Goal: Information Seeking & Learning: Compare options

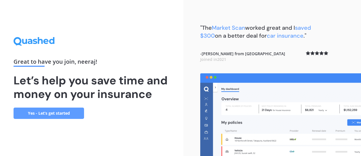
click at [62, 115] on link "Yes - Let’s get started" at bounding box center [49, 112] width 71 height 11
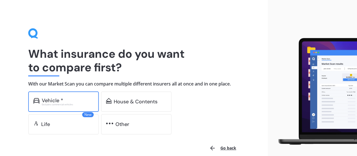
click at [71, 98] on div "Vehicle *" at bounding box center [68, 100] width 52 height 6
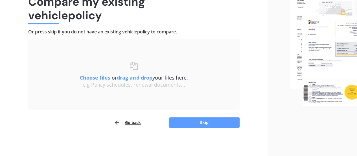
scroll to position [52, 0]
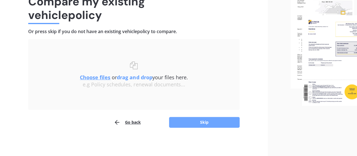
click at [190, 121] on button "Skip" at bounding box center [204, 122] width 71 height 11
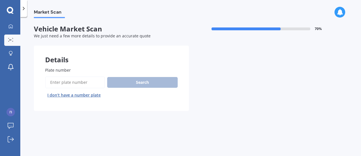
click at [64, 80] on input "Plate number" at bounding box center [75, 82] width 60 height 12
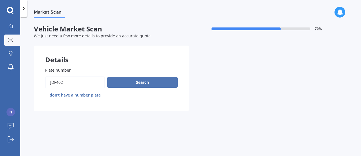
type input "JDF402"
click at [116, 85] on button "Search" at bounding box center [142, 82] width 71 height 11
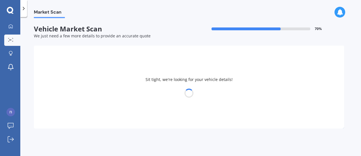
select select "MAZDA"
select select "VERISA"
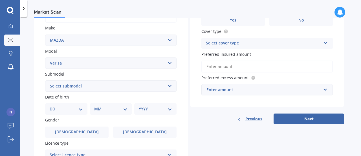
scroll to position [100, 0]
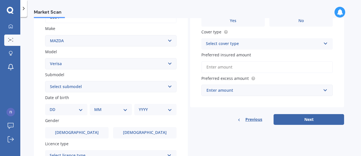
click at [172, 89] on select "Select submodel (All Models)" at bounding box center [111, 86] width 132 height 11
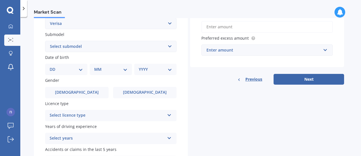
scroll to position [140, 0]
click at [80, 71] on select "DD 01 02 03 04 05 06 07 08 09 10 11 12 13 14 15 16 17 18 19 20 21 22 23 24 25 2…" at bounding box center [66, 69] width 33 height 6
select select "10"
click at [54, 66] on select "DD 01 02 03 04 05 06 07 08 09 10 11 12 13 14 15 16 17 18 19 20 21 22 23 24 25 2…" at bounding box center [66, 69] width 33 height 6
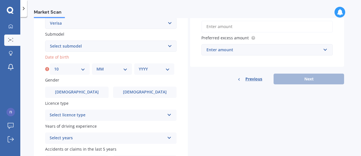
click at [126, 72] on select "MM 01 02 03 04 05 06 07 08 09 10 11 12" at bounding box center [112, 69] width 31 height 6
select select "06"
click at [97, 66] on select "MM 01 02 03 04 05 06 07 08 09 10 11 12" at bounding box center [112, 69] width 31 height 6
click at [171, 69] on div "YYYY 2025 2024 2023 2022 2021 2020 2019 2018 2017 2016 2015 2014 2013 2012 2011…" at bounding box center [154, 68] width 40 height 11
click at [169, 70] on select "YYYY 2025 2024 2023 2022 2021 2020 2019 2018 2017 2016 2015 2014 2013 2012 2011…" at bounding box center [154, 69] width 31 height 6
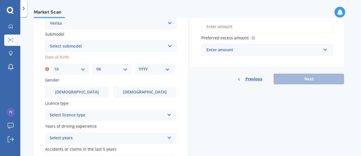
select select "1998"
click at [139, 66] on select "YYYY 2025 2024 2023 2022 2021 2020 2019 2018 2017 2016 2015 2014 2013 2012 2011…" at bounding box center [154, 69] width 31 height 6
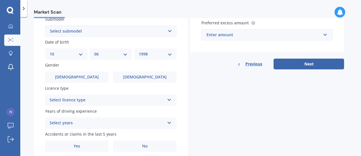
scroll to position [155, 0]
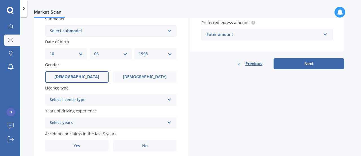
click at [71, 79] on label "[DEMOGRAPHIC_DATA]" at bounding box center [77, 76] width 64 height 11
click at [0, 0] on input "[DEMOGRAPHIC_DATA]" at bounding box center [0, 0] width 0 height 0
click at [144, 101] on div "Select licence type" at bounding box center [107, 99] width 115 height 7
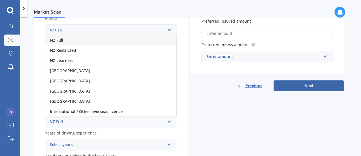
scroll to position [132, 0]
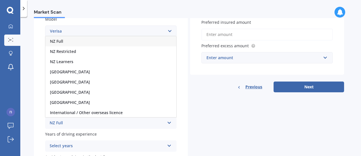
click at [83, 43] on div "NZ Full" at bounding box center [110, 41] width 131 height 10
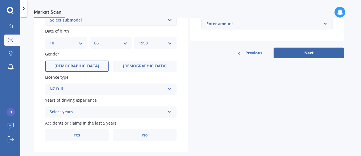
scroll to position [178, 0]
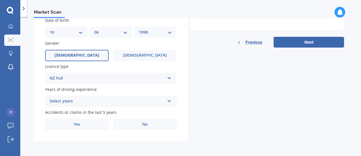
click at [163, 103] on div "Select years" at bounding box center [107, 101] width 115 height 7
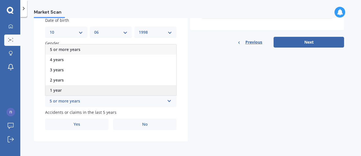
click at [149, 91] on div "1 year" at bounding box center [110, 90] width 131 height 10
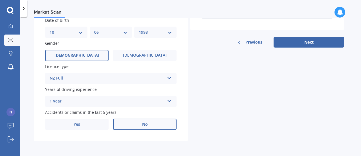
click at [141, 127] on label "No" at bounding box center [145, 123] width 64 height 11
click at [0, 0] on input "No" at bounding box center [0, 0] width 0 height 0
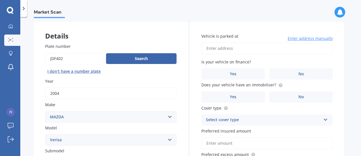
scroll to position [24, 0]
click at [282, 72] on label "No" at bounding box center [302, 73] width 64 height 11
click at [0, 0] on input "No" at bounding box center [0, 0] width 0 height 0
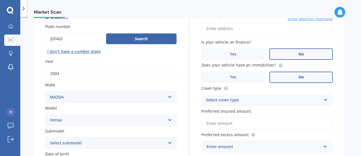
click at [283, 79] on label "No" at bounding box center [302, 76] width 64 height 11
click at [0, 0] on input "No" at bounding box center [0, 0] width 0 height 0
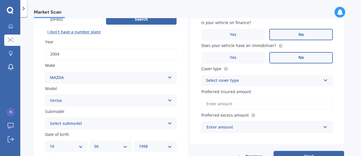
click at [298, 79] on div "Select cover type" at bounding box center [263, 80] width 115 height 7
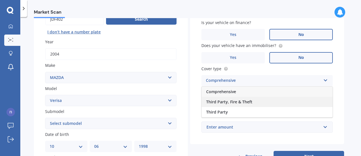
click at [264, 103] on div "Third Party, Fire & Theft" at bounding box center [267, 102] width 131 height 10
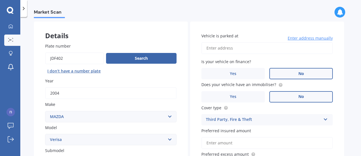
scroll to position [24, 0]
click at [245, 48] on input "Vehicle is parked at" at bounding box center [268, 48] width 132 height 12
click at [227, 63] on body "My Dashboard Market Scan Explore insurance Notifications [PERSON_NAME] Submit f…" at bounding box center [180, 78] width 361 height 156
click at [235, 49] on input "31 [PERSON_NAME]" at bounding box center [268, 48] width 132 height 12
type input "[STREET_ADDRESS] 2016"
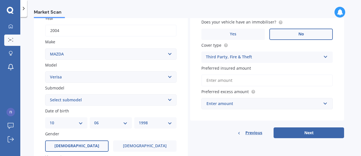
scroll to position [87, 0]
click at [289, 133] on button "Next" at bounding box center [309, 132] width 71 height 11
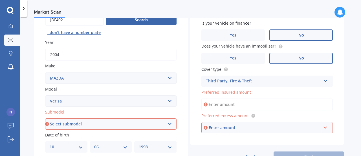
scroll to position [62, 0]
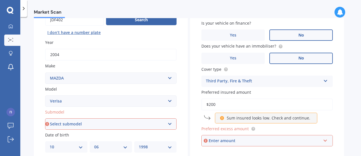
click at [211, 143] on div "Enter amount" at bounding box center [265, 140] width 112 height 6
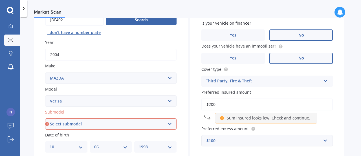
click at [190, 132] on div "Details Plate number Search I don’t have a number plate Year [DATE] Make Select…" at bounding box center [189, 119] width 311 height 272
click at [223, 104] on input "$200" at bounding box center [268, 104] width 132 height 12
type input "$2"
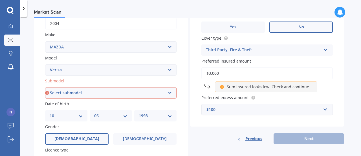
scroll to position [94, 0]
type input "$3,000"
click at [232, 114] on input "text" at bounding box center [265, 109] width 126 height 11
click at [213, 121] on div "Vehicle is parked at [STREET_ADDRESS] 2016 Enter address manually Is your vehic…" at bounding box center [267, 39] width 154 height 174
click at [226, 110] on div "$100" at bounding box center [264, 109] width 115 height 6
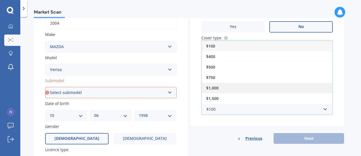
click at [223, 86] on div "$1,000" at bounding box center [267, 87] width 131 height 10
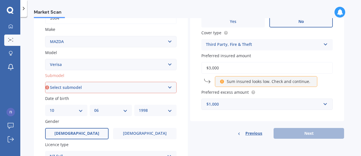
scroll to position [86, 0]
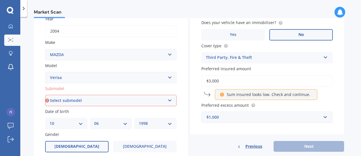
click at [232, 82] on input "$3,000" at bounding box center [268, 81] width 132 height 12
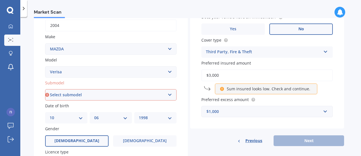
scroll to position [92, 0]
click at [231, 93] on div "Sum insured looks low. Check and continue." at bounding box center [266, 88] width 102 height 11
click at [170, 94] on select "Select submodel (All Models)" at bounding box center [111, 94] width 132 height 11
select select "(ALL MODELS)"
click at [45, 89] on select "Select submodel (All Models)" at bounding box center [111, 94] width 132 height 11
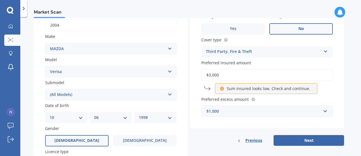
scroll to position [101, 0]
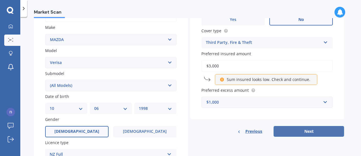
click at [280, 130] on button "Next" at bounding box center [309, 131] width 71 height 11
select select "10"
select select "06"
select select "1998"
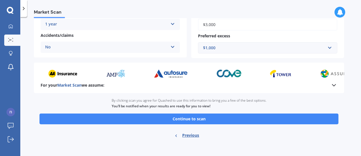
scroll to position [136, 0]
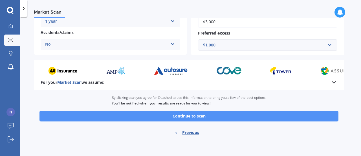
click at [202, 117] on button "Continue to scan" at bounding box center [189, 115] width 299 height 11
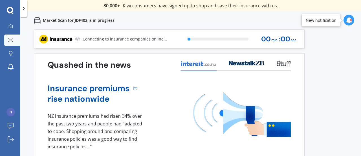
scroll to position [10, 0]
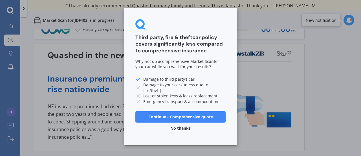
click at [180, 118] on button "Continue - Comprehensive quote" at bounding box center [181, 116] width 90 height 11
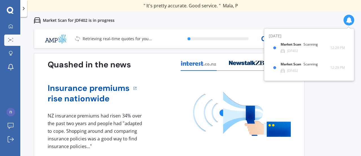
scroll to position [0, 0]
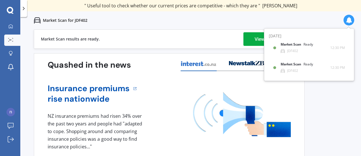
click at [256, 37] on div "View my quotes" at bounding box center [272, 39] width 34 height 14
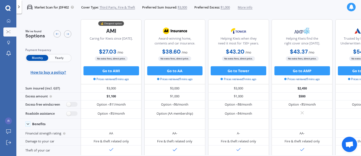
click at [60, 58] on span "Yearly" at bounding box center [59, 58] width 22 height 6
click at [35, 58] on span "Monthly" at bounding box center [37, 58] width 22 height 6
click at [54, 34] on div at bounding box center [57, 33] width 7 height 7
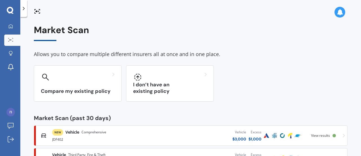
scroll to position [25, 0]
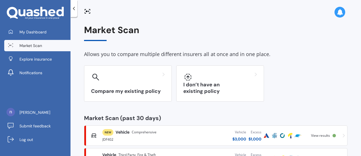
scroll to position [25, 0]
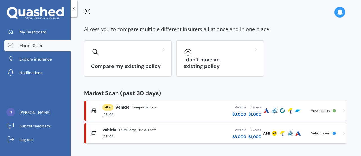
click at [182, 112] on div "Vehicle $ 3,000 Excess $ 1,000" at bounding box center [220, 110] width 86 height 17
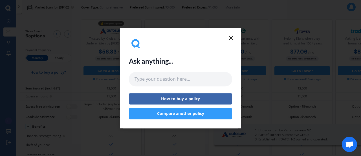
click at [231, 39] on icon at bounding box center [231, 37] width 7 height 7
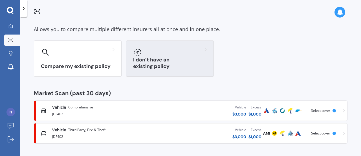
scroll to position [25, 0]
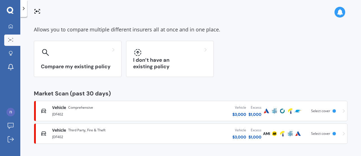
click at [317, 132] on span "Select cover" at bounding box center [320, 133] width 19 height 5
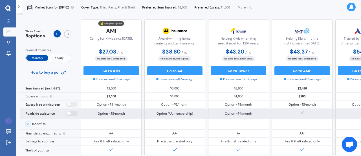
click at [58, 34] on icon at bounding box center [57, 34] width 4 height 4
click at [5, 18] on link "My Dashboard" at bounding box center [9, 21] width 13 height 9
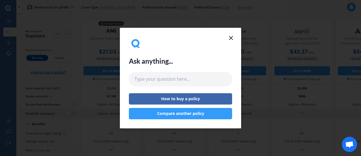
click at [188, 114] on button "Compare another policy" at bounding box center [180, 113] width 103 height 11
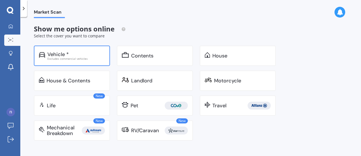
click at [82, 52] on div "Vehicle *" at bounding box center [76, 54] width 58 height 6
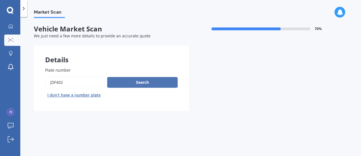
click at [113, 83] on button "Search" at bounding box center [142, 82] width 71 height 11
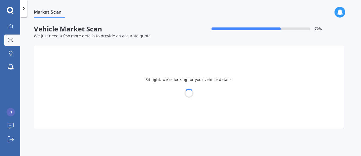
select select "MAZDA"
select select "VERISA"
select select "10"
select select "06"
select select "1998"
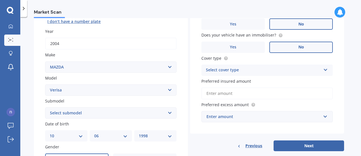
scroll to position [73, 0]
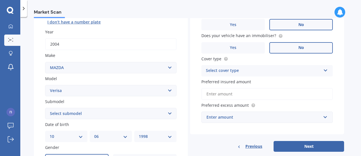
click at [326, 70] on icon at bounding box center [326, 69] width 5 height 4
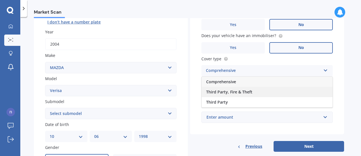
click at [265, 93] on div "Third Party, Fire & Theft" at bounding box center [267, 92] width 131 height 10
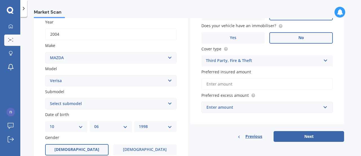
scroll to position [86, 0]
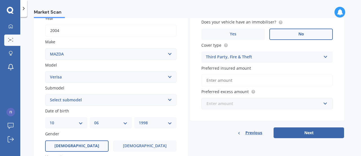
click at [325, 104] on input "text" at bounding box center [265, 103] width 126 height 11
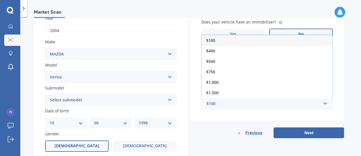
click at [339, 98] on div "Vehicle is parked at 31 Heyington Way, East Tāmaki Heights, Auckland 2016 Enter…" at bounding box center [267, 39] width 154 height 161
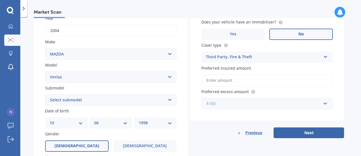
click at [325, 105] on input "text" at bounding box center [265, 103] width 126 height 11
click at [239, 115] on div "Vehicle is parked at 31 Heyington Way, East Tāmaki Heights, Auckland 2016 Enter…" at bounding box center [267, 39] width 154 height 161
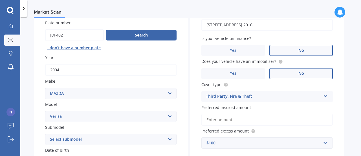
scroll to position [47, 0]
click at [237, 121] on input "Preferred insured amount" at bounding box center [268, 119] width 132 height 12
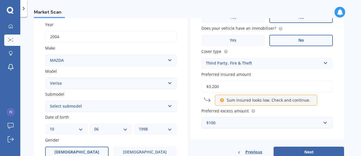
scroll to position [80, 0]
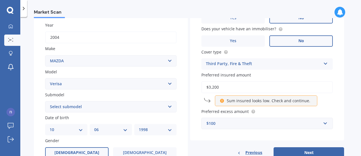
type input "$3,200"
click at [325, 123] on input "text" at bounding box center [265, 123] width 126 height 11
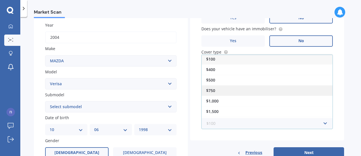
scroll to position [0, 0]
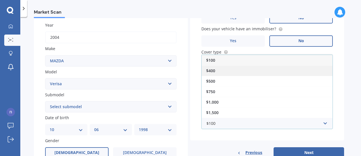
click at [233, 71] on div "$400" at bounding box center [267, 70] width 131 height 10
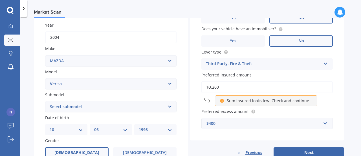
scroll to position [91, 0]
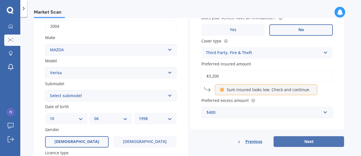
click at [290, 138] on button "Next" at bounding box center [309, 141] width 71 height 11
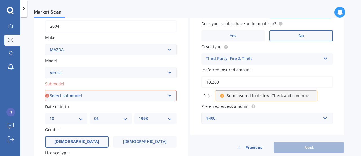
click at [165, 100] on select "Select submodel (All Models)" at bounding box center [111, 95] width 132 height 11
select select "(ALL MODELS)"
click at [45, 90] on select "Select submodel (All Models)" at bounding box center [111, 95] width 132 height 11
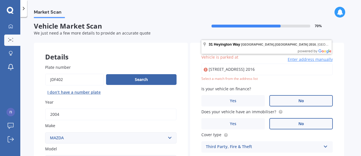
scroll to position [3, 0]
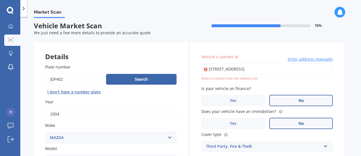
type input "[STREET_ADDRESS] 2016"
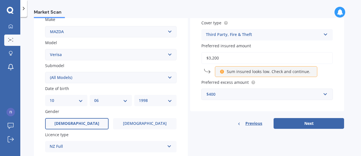
scroll to position [110, 0]
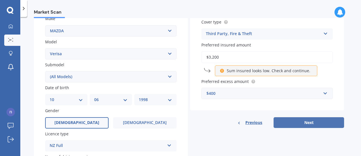
click at [282, 121] on button "Next" at bounding box center [309, 122] width 71 height 11
select select "10"
select select "06"
select select "1998"
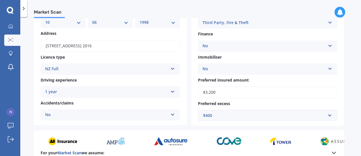
scroll to position [136, 0]
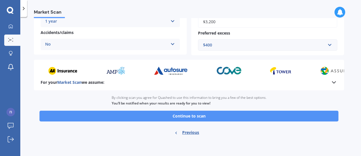
click at [241, 119] on button "Continue to scan" at bounding box center [189, 115] width 299 height 11
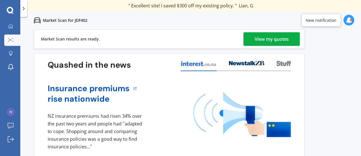
click at [267, 37] on div "View my quotes" at bounding box center [272, 39] width 34 height 14
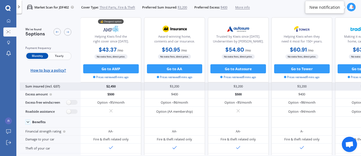
scroll to position [3, 0]
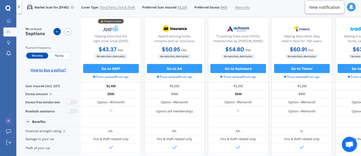
click at [58, 31] on icon at bounding box center [57, 32] width 4 height 4
click at [56, 33] on icon at bounding box center [57, 32] width 4 height 4
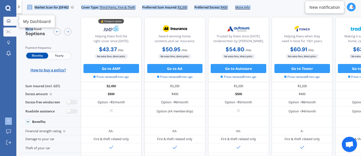
drag, startPoint x: 32, startPoint y: 22, endPoint x: 10, endPoint y: 21, distance: 22.6
click at [10, 21] on div "My Dashboard Market Scan Explore insurance Notifications neeraj paryani Submit …" at bounding box center [180, 78] width 361 height 156
click at [10, 21] on icon at bounding box center [9, 21] width 4 height 4
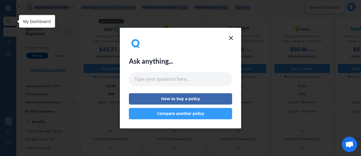
click at [10, 21] on div "Ask anything... How to buy a policy Compare another policy" at bounding box center [180, 78] width 361 height 156
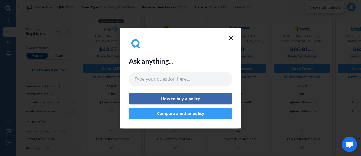
click at [230, 40] on icon at bounding box center [231, 37] width 7 height 7
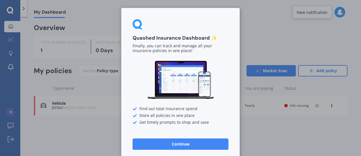
click at [182, 146] on button "Continue" at bounding box center [181, 143] width 96 height 11
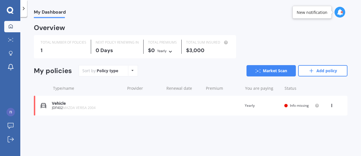
click at [219, 108] on div "Vehicle JDF402 MAZDA VERISA 2004 Renewal date Premium You are paying Yearly Sta…" at bounding box center [191, 105] width 314 height 20
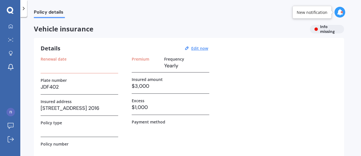
scroll to position [0, 0]
click at [11, 27] on icon at bounding box center [11, 26] width 4 height 4
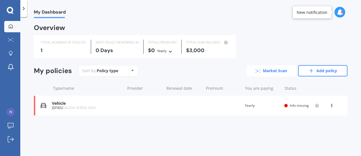
click at [261, 72] on link "Market Scan" at bounding box center [271, 70] width 49 height 11
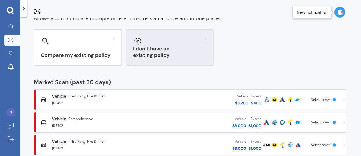
scroll to position [37, 0]
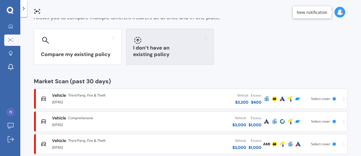
click at [191, 52] on h3 "I don’t have an existing policy" at bounding box center [170, 51] width 74 height 13
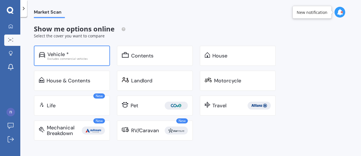
click at [74, 49] on div "Vehicle * Excludes commercial vehicles" at bounding box center [72, 55] width 76 height 20
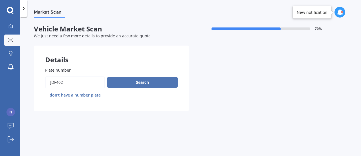
click at [146, 87] on button "Search" at bounding box center [142, 82] width 71 height 11
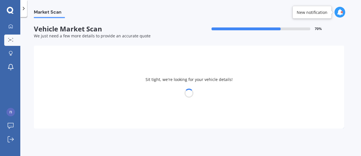
select select "MAZDA"
select select "VERISA"
select select "10"
select select "06"
select select "1998"
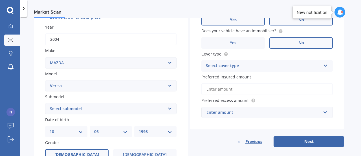
scroll to position [79, 0]
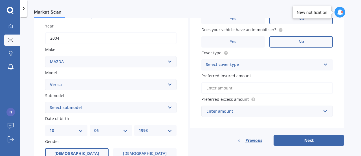
click at [169, 108] on select "Select submodel (All Models)" at bounding box center [111, 107] width 132 height 11
select select "(ALL MODELS)"
click at [45, 102] on select "Select submodel (All Models)" at bounding box center [111, 107] width 132 height 11
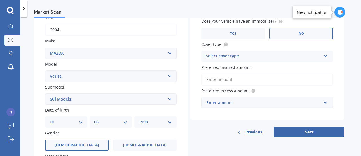
click at [276, 81] on input "Preferred insured amount" at bounding box center [268, 79] width 132 height 12
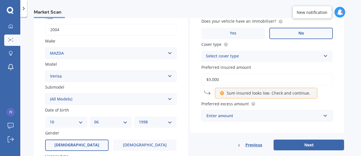
type input "$3,000"
click at [259, 115] on div "Enter amount" at bounding box center [264, 115] width 115 height 6
click at [217, 126] on div "Vehicle is parked at 31 Heyington Way, East Tāmaki Heights, Auckland 2016 Enter…" at bounding box center [267, 45] width 154 height 174
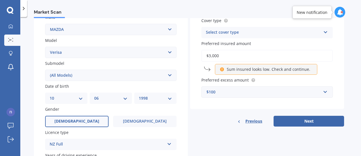
scroll to position [118, 0]
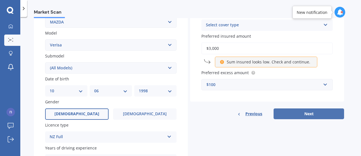
click at [280, 116] on button "Next" at bounding box center [309, 113] width 71 height 11
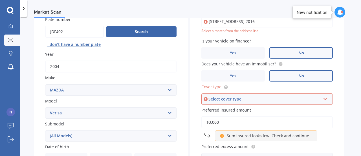
scroll to position [38, 0]
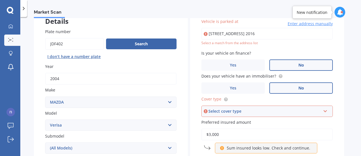
click at [255, 110] on div "Select cover type" at bounding box center [265, 111] width 112 height 6
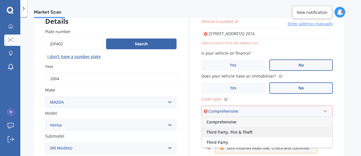
click at [242, 130] on span "Third Party, Fire & Theft" at bounding box center [230, 131] width 46 height 5
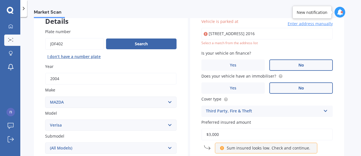
click at [318, 35] on input "[STREET_ADDRESS] 2016" at bounding box center [268, 34] width 132 height 12
type input "[STREET_ADDRESS] 2016"
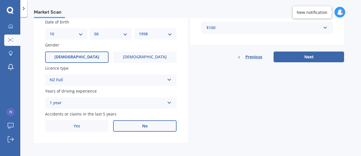
scroll to position [174, 0]
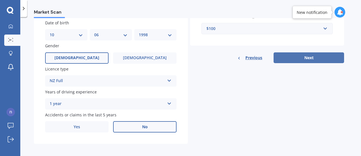
click at [284, 59] on button "Next" at bounding box center [309, 57] width 71 height 11
select select "10"
select select "06"
select select "1998"
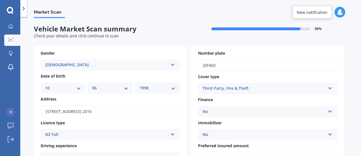
scroll to position [136, 0]
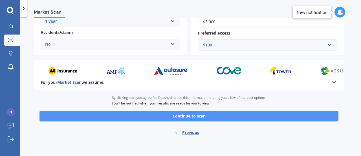
click at [196, 119] on button "Continue to scan" at bounding box center [189, 115] width 299 height 11
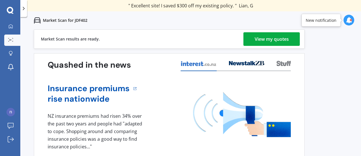
click at [287, 40] on div "View my quotes" at bounding box center [272, 39] width 34 height 14
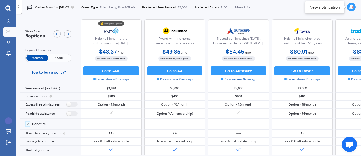
click at [66, 59] on span "Yearly" at bounding box center [59, 58] width 22 height 6
click at [40, 59] on span "Monthly" at bounding box center [37, 58] width 22 height 6
click at [58, 58] on span "Yearly" at bounding box center [59, 58] width 22 height 6
click at [40, 57] on span "Monthly" at bounding box center [37, 58] width 22 height 6
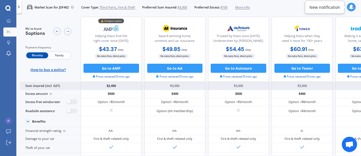
scroll to position [3, 0]
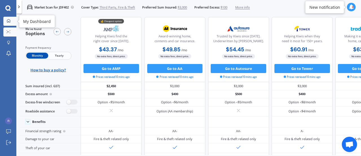
click at [6, 23] on link "My Dashboard" at bounding box center [9, 21] width 13 height 9
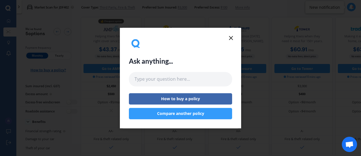
click at [166, 114] on button "Compare another policy" at bounding box center [180, 113] width 103 height 11
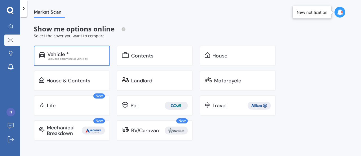
click at [89, 54] on div "Vehicle *" at bounding box center [76, 54] width 58 height 6
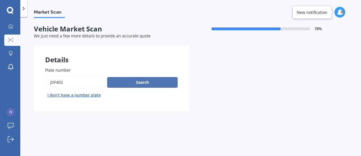
click at [142, 83] on button "Search" at bounding box center [142, 82] width 71 height 11
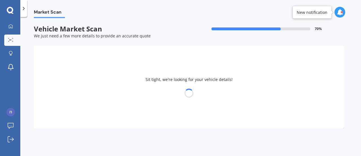
select select "MAZDA"
select select "VERISA"
select select "10"
select select "06"
select select "1998"
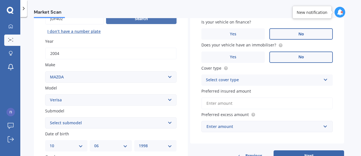
scroll to position [86, 0]
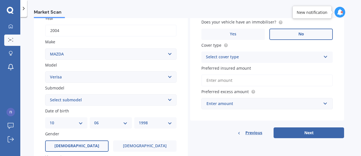
click at [233, 84] on input "Preferred insured amount" at bounding box center [268, 80] width 132 height 12
type input "$3,200"
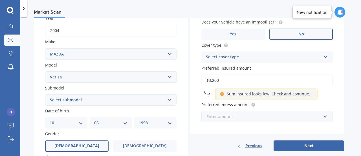
click at [212, 120] on input "text" at bounding box center [265, 116] width 126 height 11
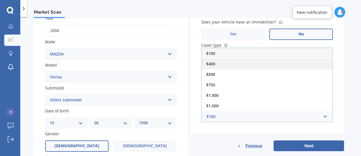
click at [223, 63] on div "$400" at bounding box center [267, 63] width 131 height 10
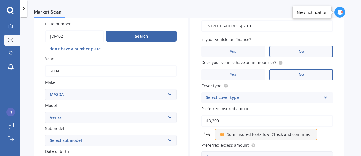
scroll to position [28, 0]
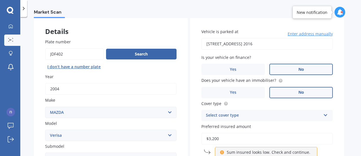
click at [311, 43] on input "[STREET_ADDRESS] 2016" at bounding box center [268, 44] width 132 height 12
type input "[STREET_ADDRESS] 2016"
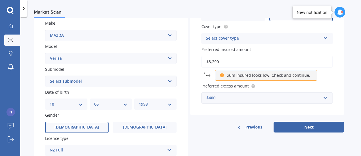
scroll to position [105, 0]
click at [168, 81] on select "Select submodel (All Models)" at bounding box center [111, 80] width 132 height 11
select select "(ALL MODELS)"
click at [45, 75] on select "Select submodel (All Models)" at bounding box center [111, 80] width 132 height 11
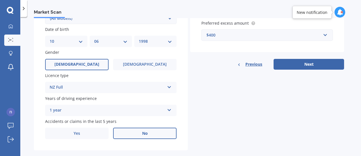
scroll to position [168, 0]
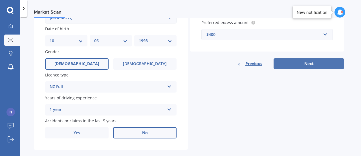
click at [294, 66] on button "Next" at bounding box center [309, 63] width 71 height 11
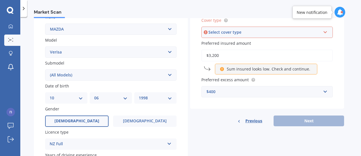
scroll to position [110, 0]
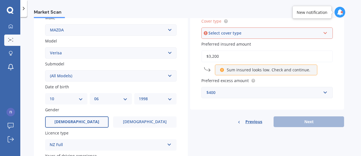
click at [270, 38] on div "Select cover type Comprehensive Third Party, Fire & Theft Third Party" at bounding box center [268, 32] width 132 height 11
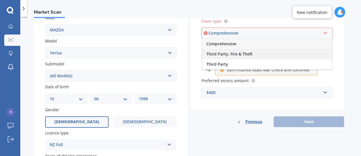
click at [255, 57] on div "Third Party, Fire & Theft" at bounding box center [267, 54] width 130 height 10
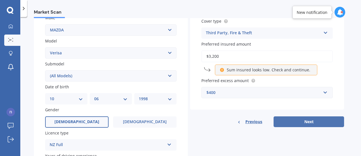
click at [279, 118] on button "Next" at bounding box center [309, 121] width 71 height 11
select select "10"
select select "06"
select select "1998"
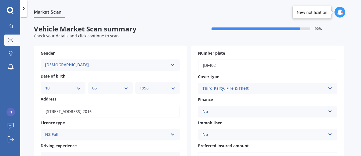
scroll to position [136, 0]
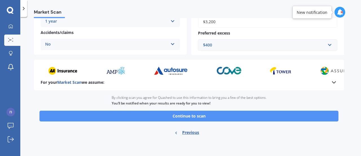
click at [215, 118] on button "Continue to scan" at bounding box center [189, 115] width 299 height 11
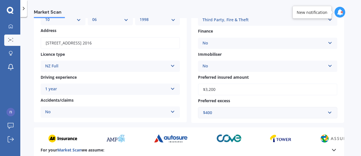
scroll to position [0, 0]
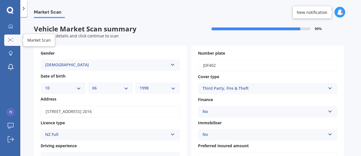
click at [11, 38] on icon at bounding box center [10, 40] width 5 height 4
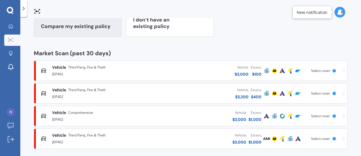
scroll to position [70, 0]
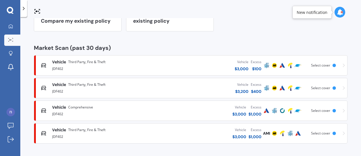
click at [125, 87] on div "JDF402" at bounding box center [102, 90] width 100 height 7
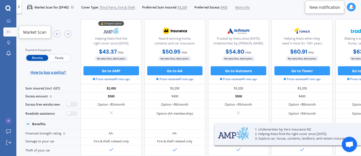
click at [6, 32] on icon at bounding box center [8, 31] width 4 height 3
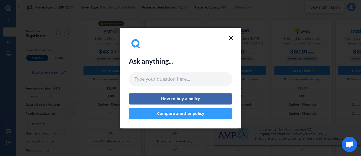
click at [230, 38] on line at bounding box center [231, 37] width 3 height 3
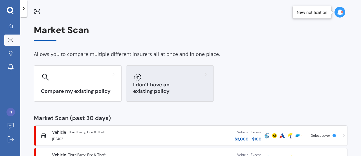
scroll to position [70, 0]
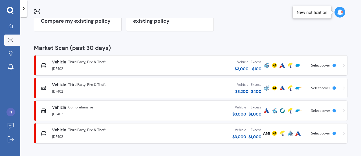
click at [220, 87] on div "Vehicle $ 3,200 Excess $ 400" at bounding box center [207, 87] width 111 height 17
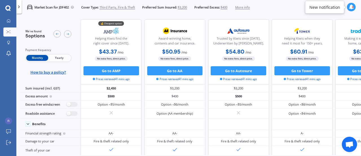
click at [62, 57] on span "Yearly" at bounding box center [59, 58] width 22 height 6
click at [37, 57] on span "Monthly" at bounding box center [37, 58] width 22 height 6
click at [61, 58] on span "Yearly" at bounding box center [59, 58] width 22 height 6
click at [36, 58] on span "Monthly" at bounding box center [37, 58] width 22 height 6
